Goal: Information Seeking & Learning: Find specific fact

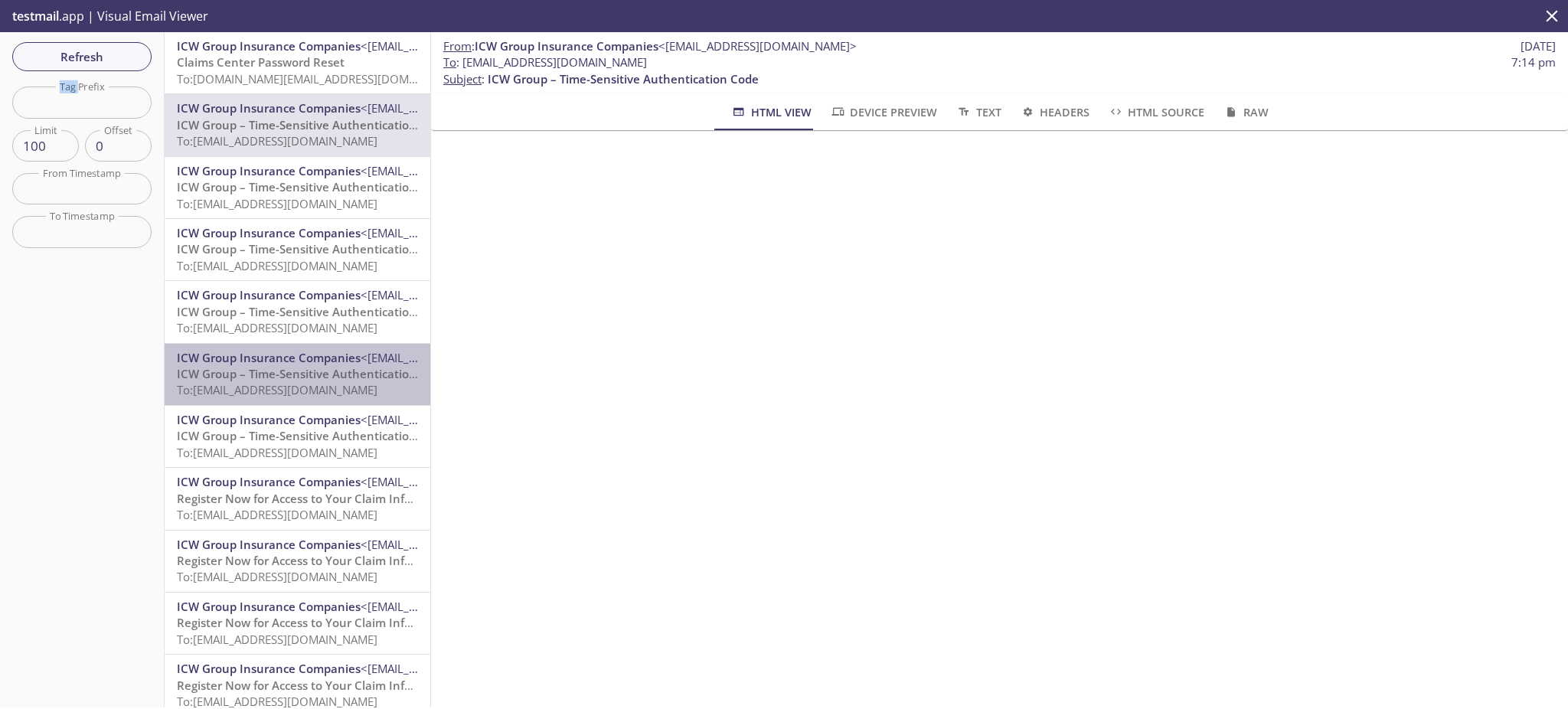
click at [341, 376] on span "ICW Group – Time-Sensitive Authentication Code" at bounding box center [312, 374] width 271 height 15
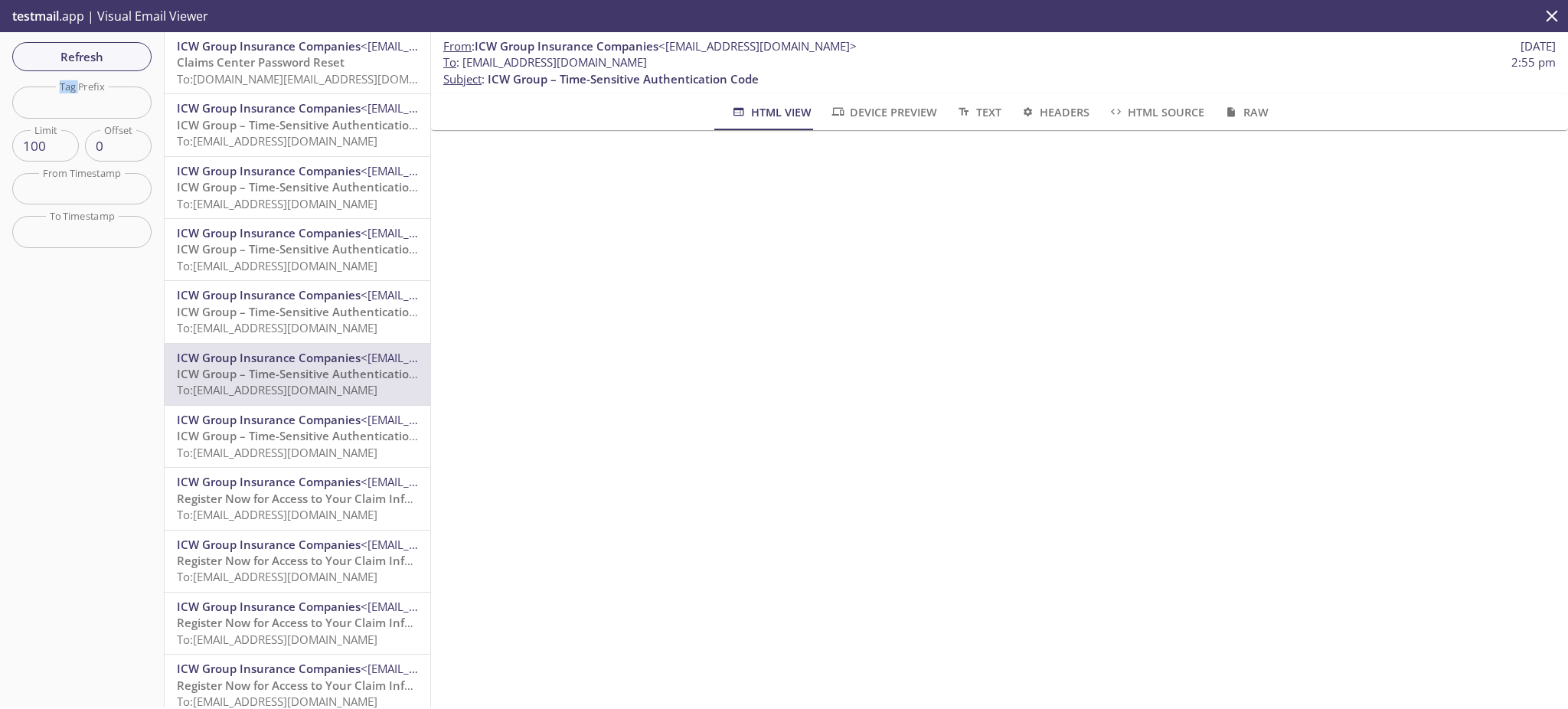
drag, startPoint x: 731, startPoint y: 62, endPoint x: 462, endPoint y: 62, distance: 269.0
click at [462, 62] on span "To : [EMAIL_ADDRESS][DOMAIN_NAME] 2:55 pm" at bounding box center [999, 62] width 1113 height 16
copy span "[EMAIL_ADDRESS][DOMAIN_NAME]"
click at [105, 57] on span "Refresh" at bounding box center [82, 56] width 115 height 20
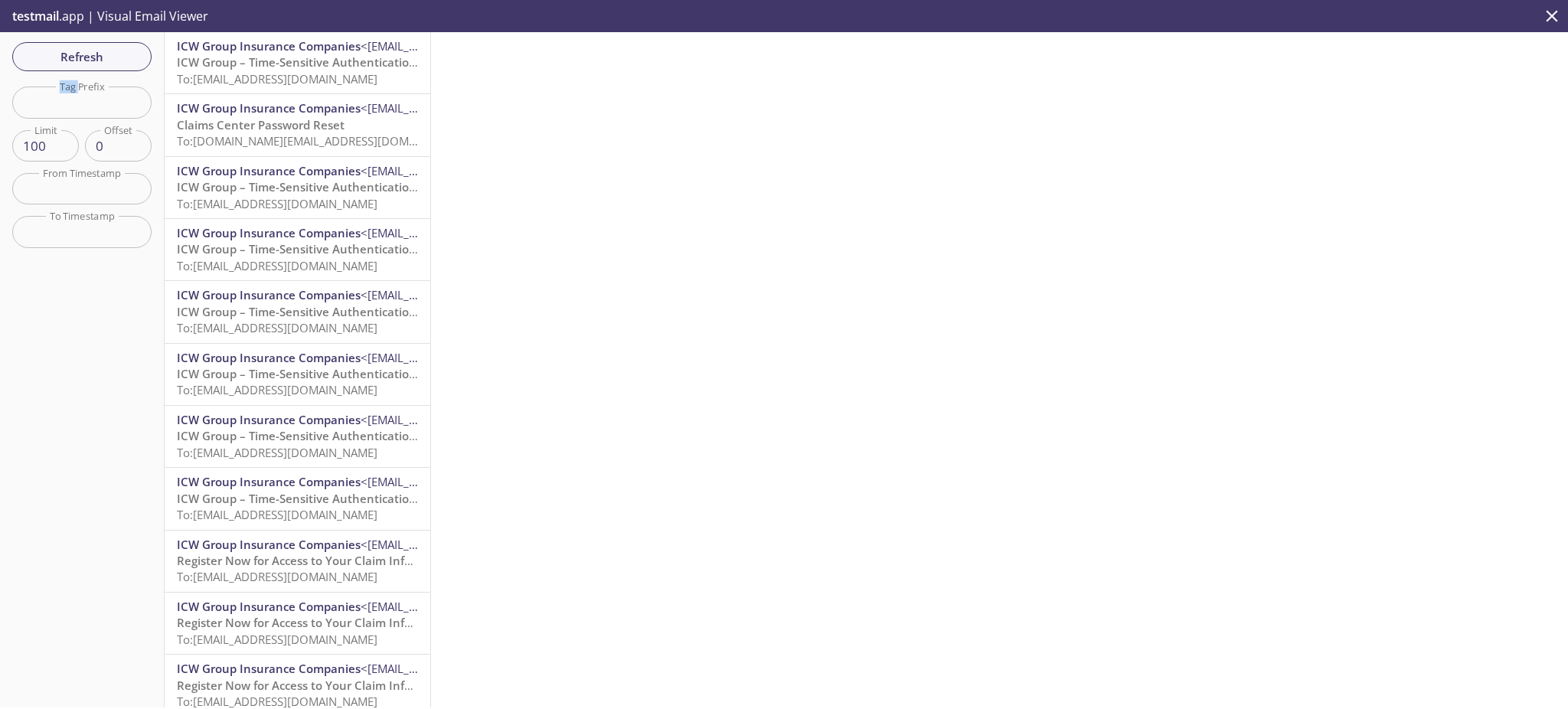
click at [265, 58] on span "ICW Group – Time-Sensitive Authentication Code" at bounding box center [312, 62] width 271 height 15
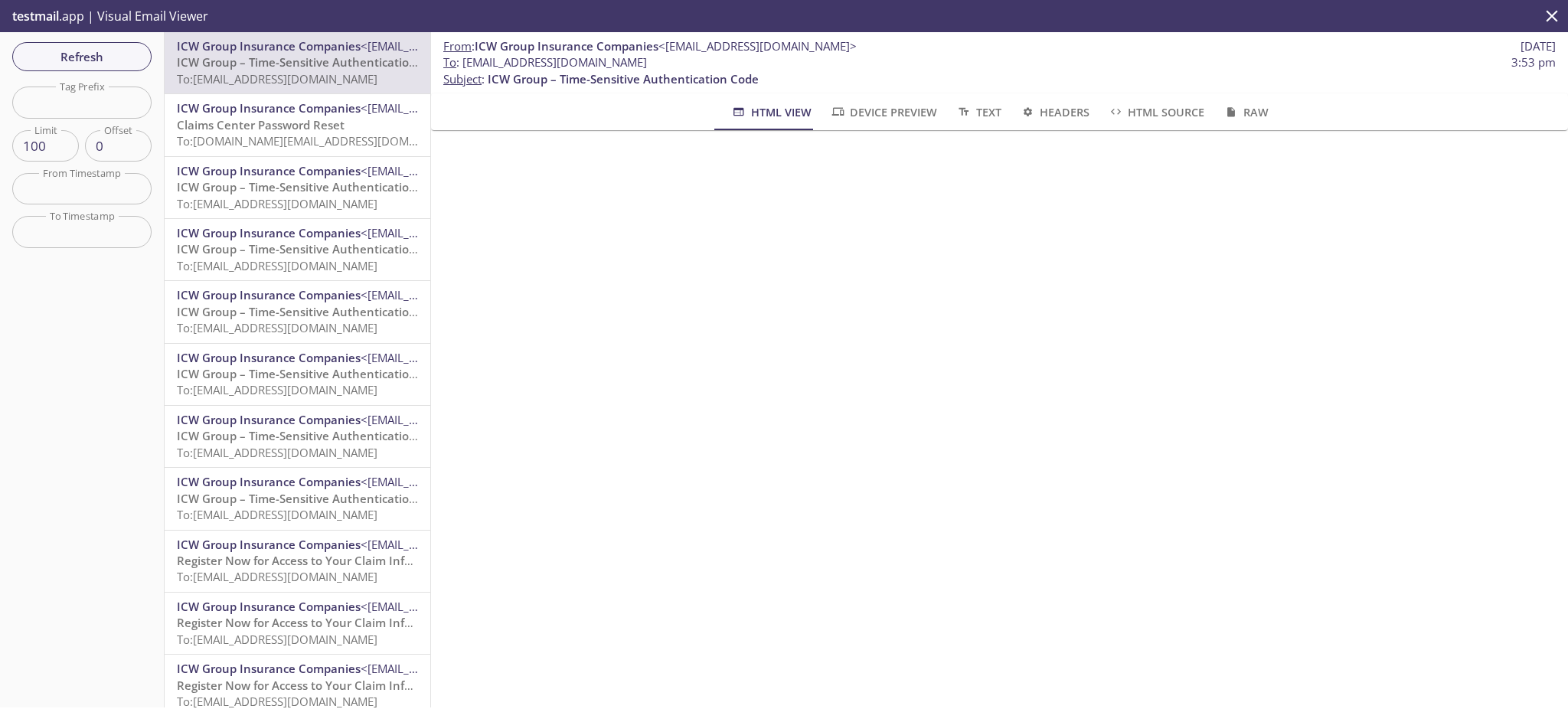
click at [1121, 550] on div "From : ICW Group Insurance Companies <[EMAIL_ADDRESS][DOMAIN_NAME]> [DATE] To :…" at bounding box center [999, 370] width 1137 height 676
